Goal: Task Accomplishment & Management: Manage account settings

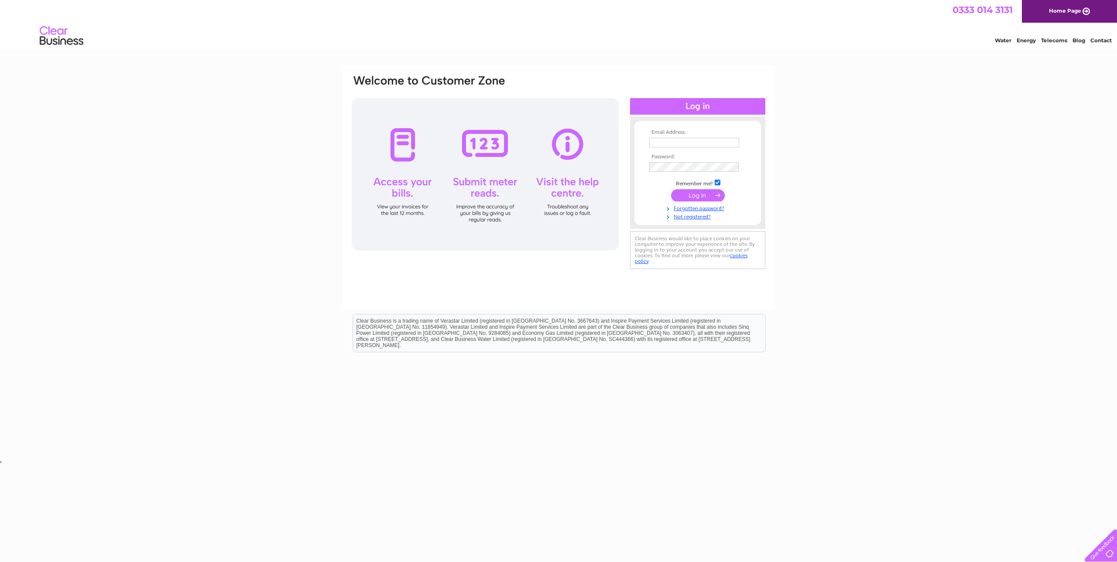
type input "jamie@p8projectmanagement.com"
click at [700, 195] on input "submit" at bounding box center [698, 195] width 54 height 12
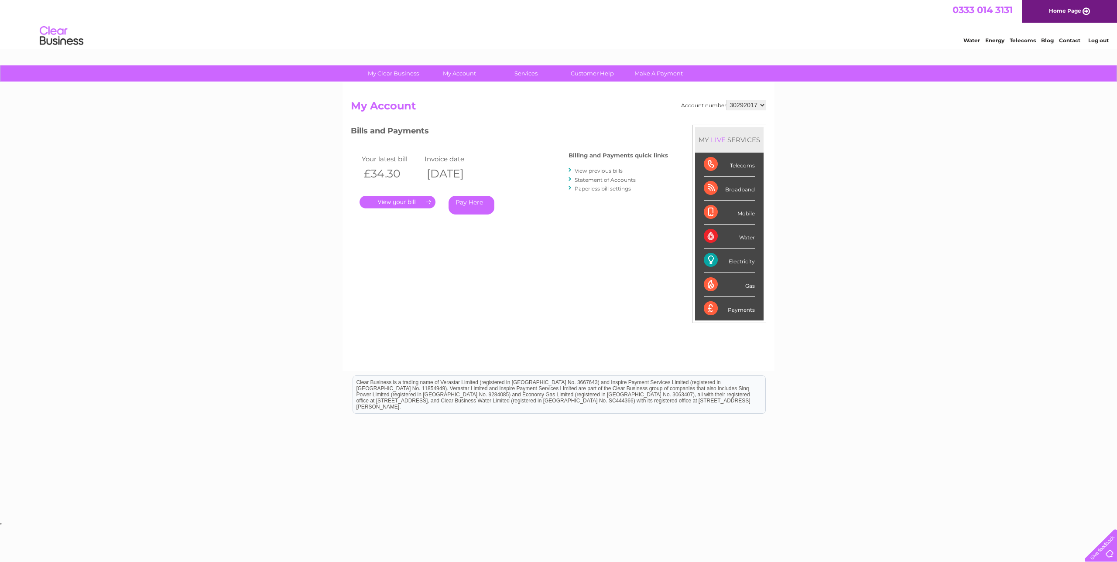
click at [400, 203] on link "." at bounding box center [397, 202] width 76 height 13
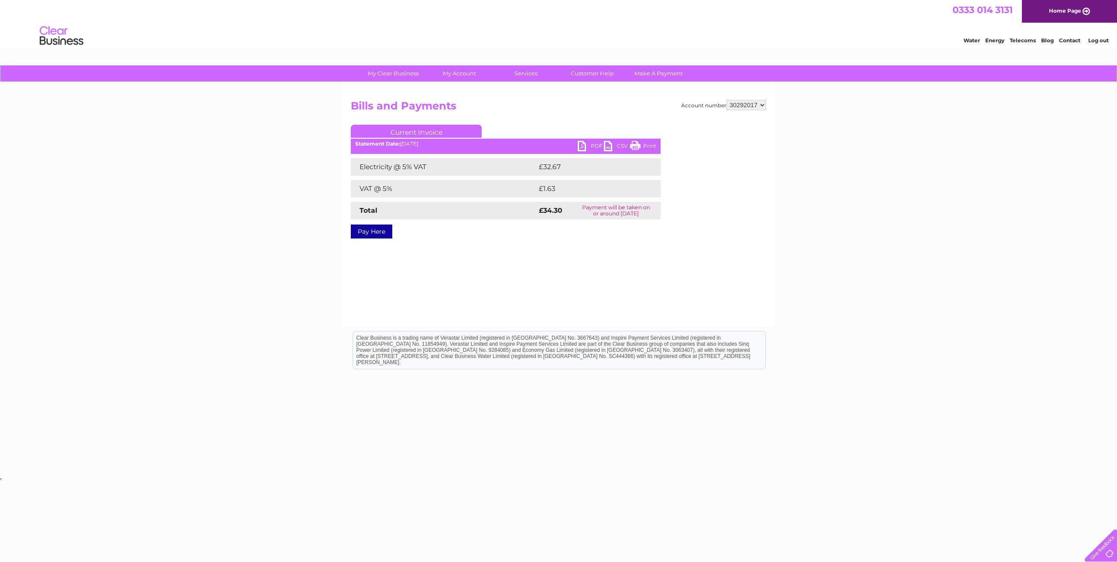
click at [591, 145] on link "PDF" at bounding box center [591, 147] width 26 height 13
